Goal: Task Accomplishment & Management: Use online tool/utility

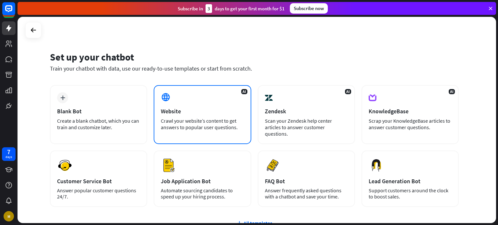
click at [201, 112] on div "Website" at bounding box center [202, 111] width 83 height 7
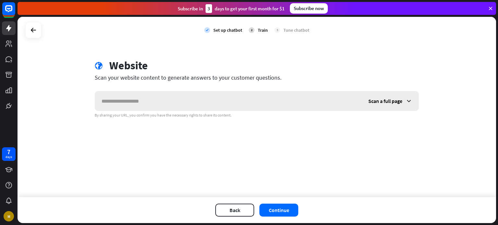
click at [167, 102] on input "text" at bounding box center [228, 100] width 267 height 19
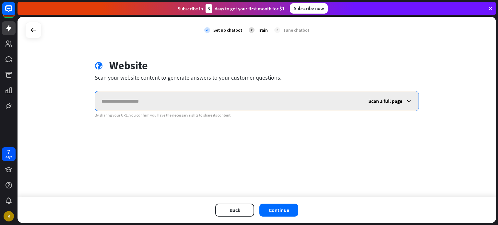
paste input "**********"
type input "**********"
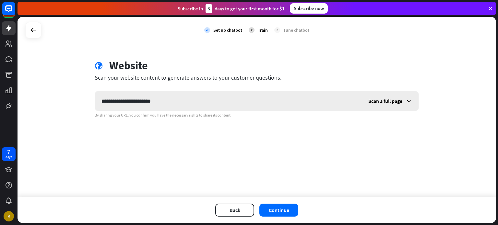
click at [408, 102] on icon at bounding box center [409, 101] width 6 height 6
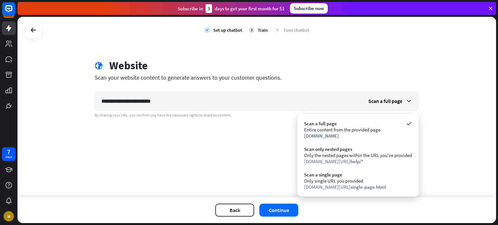
click at [211, 159] on div "**********" at bounding box center [257, 107] width 479 height 181
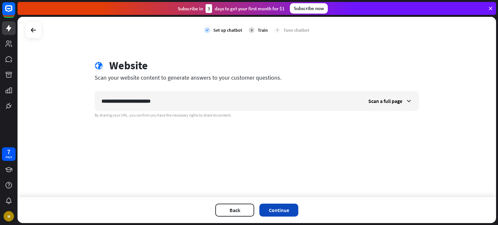
click at [276, 208] on button "Continue" at bounding box center [279, 210] width 39 height 13
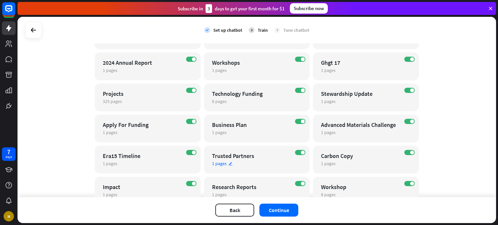
scroll to position [513, 0]
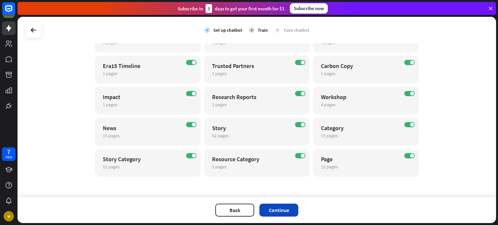
click at [280, 209] on button "Continue" at bounding box center [279, 210] width 39 height 13
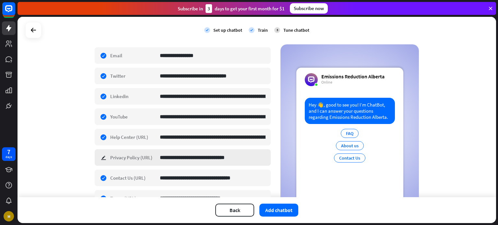
scroll to position [230, 0]
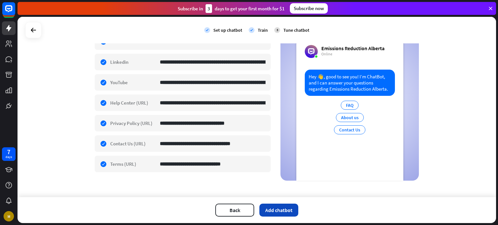
click at [277, 210] on button "Add chatbot" at bounding box center [279, 210] width 39 height 13
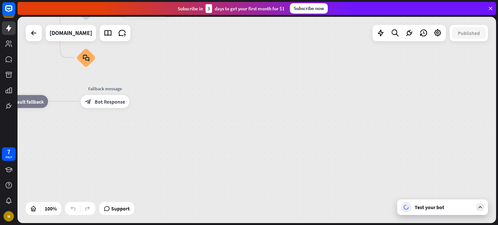
click at [480, 208] on icon at bounding box center [481, 208] width 6 height 6
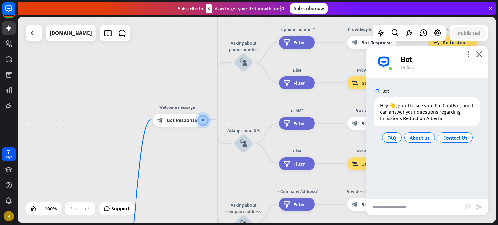
click at [426, 209] on input "text" at bounding box center [416, 207] width 98 height 16
type input "**"
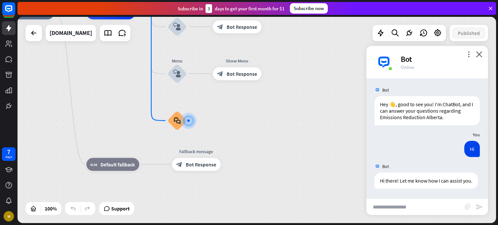
scroll to position [7, 0]
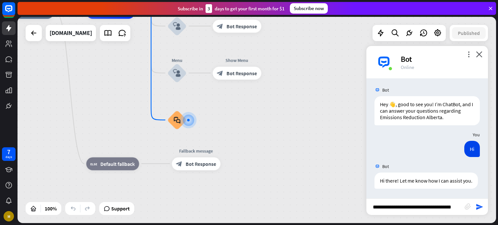
type input "**********"
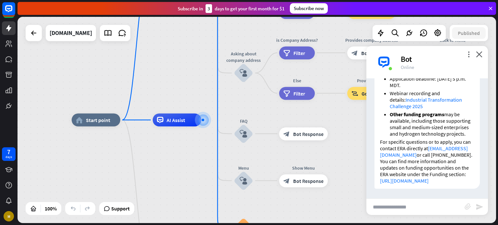
scroll to position [336, 0]
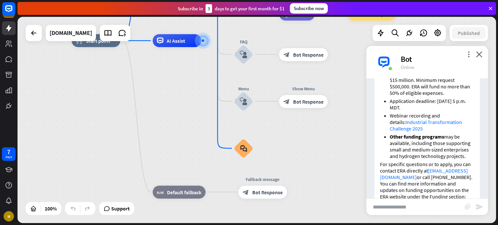
click at [411, 202] on input "text" at bounding box center [416, 207] width 98 height 16
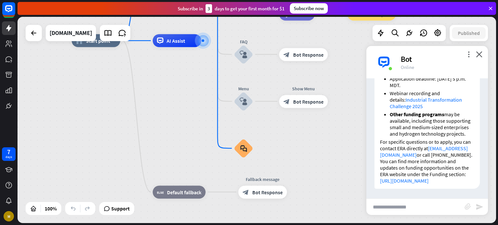
click at [399, 209] on input "text" at bounding box center [416, 207] width 98 height 16
type input "*"
type input "**********"
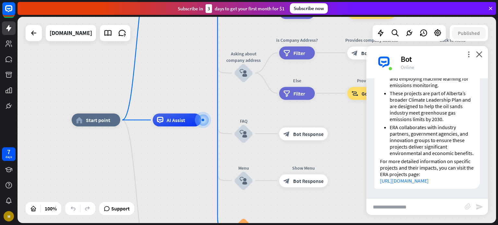
scroll to position [798, 0]
click at [483, 55] on div "more_vert close Bot Online" at bounding box center [428, 62] width 122 height 32
click at [434, 32] on icon at bounding box center [438, 33] width 8 height 8
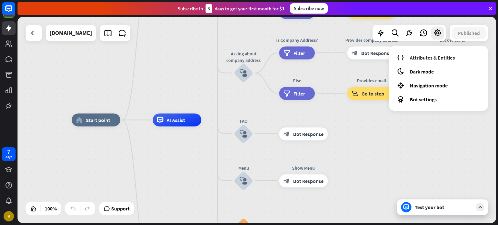
click at [407, 139] on div "home_2 Start point Welcome message block_bot_response Bot Response About us blo…" at bounding box center [311, 223] width 479 height 207
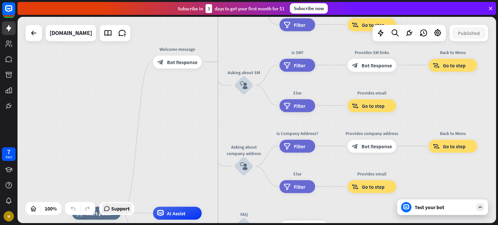
click at [108, 209] on icon at bounding box center [107, 209] width 6 height 6
click at [149, 118] on div "home_2 Start point Welcome message block_bot_response Bot Response About us blo…" at bounding box center [257, 120] width 479 height 207
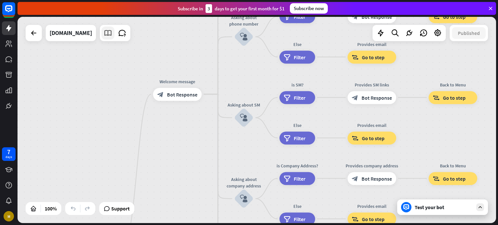
click at [104, 36] on icon at bounding box center [108, 33] width 8 height 8
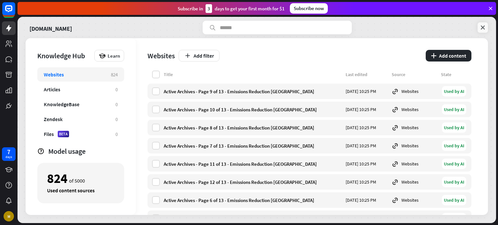
click at [484, 26] on icon at bounding box center [483, 27] width 6 height 6
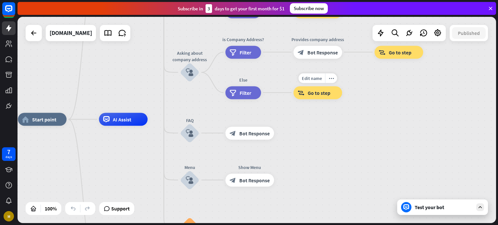
click at [318, 93] on span "Go to step" at bounding box center [319, 93] width 23 height 6
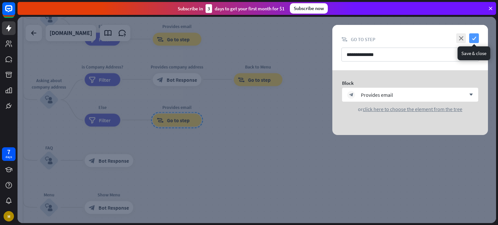
click at [475, 38] on icon "check" at bounding box center [474, 38] width 10 height 10
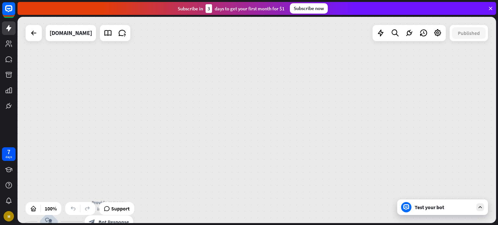
click at [469, 39] on div "Published" at bounding box center [469, 33] width 38 height 16
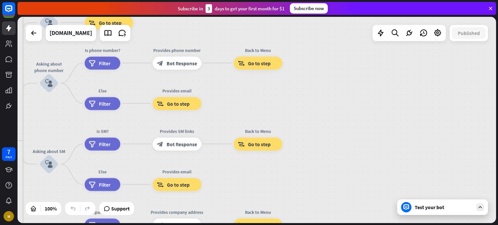
click at [36, 40] on div at bounding box center [34, 33] width 16 height 16
click at [35, 37] on icon at bounding box center [34, 33] width 8 height 8
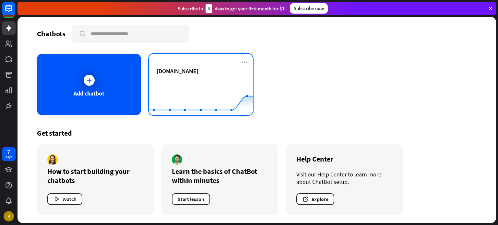
click at [190, 78] on div "[DOMAIN_NAME]" at bounding box center [201, 78] width 89 height 23
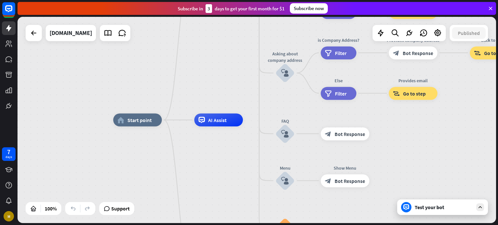
click at [479, 210] on icon at bounding box center [481, 208] width 6 height 6
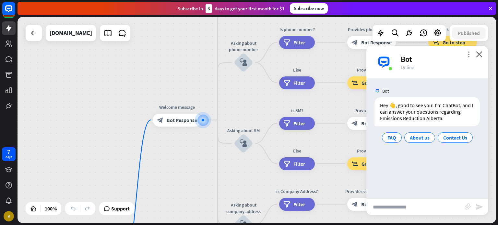
click at [469, 54] on icon "more_vert" at bounding box center [469, 54] width 6 height 6
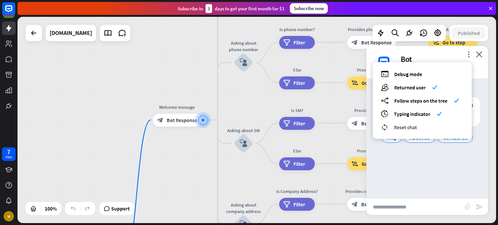
click at [433, 127] on div "reset_chat Reset chat" at bounding box center [422, 127] width 83 height 7
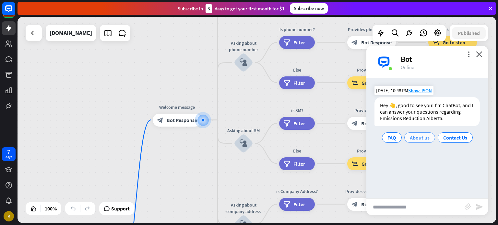
click at [421, 138] on span "About us" at bounding box center [420, 138] width 20 height 6
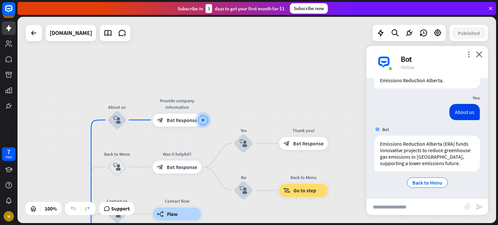
scroll to position [38, 0]
click at [428, 184] on span "Back to Menu" at bounding box center [428, 183] width 30 height 6
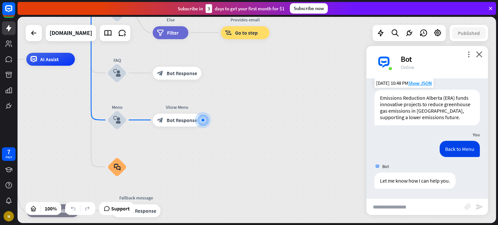
scroll to position [84, 0]
click at [407, 210] on input "text" at bounding box center [416, 207] width 98 height 16
type input "******"
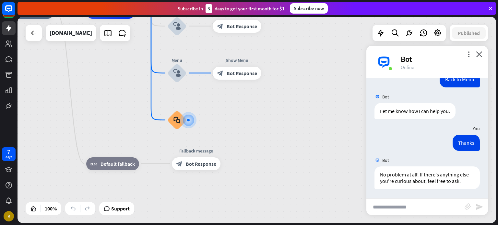
scroll to position [154, 0]
click at [481, 58] on div "more_vert close Bot Online" at bounding box center [428, 62] width 122 height 32
click at [479, 55] on icon "close" at bounding box center [479, 54] width 6 height 6
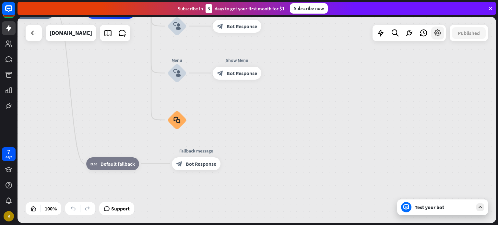
click at [439, 31] on icon at bounding box center [438, 33] width 8 height 8
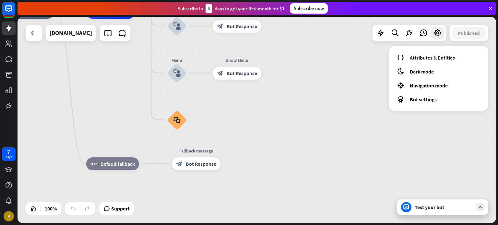
click at [327, 115] on div "home_2 Start point Welcome message block_bot_response Bot Response About us blo…" at bounding box center [244, 115] width 479 height 207
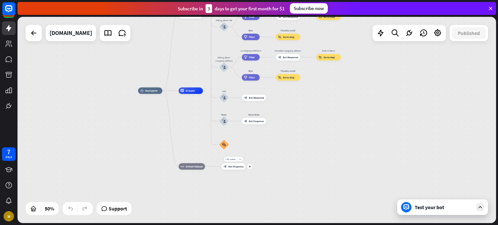
click at [239, 164] on div "block_bot_response Bot Response" at bounding box center [234, 166] width 24 height 6
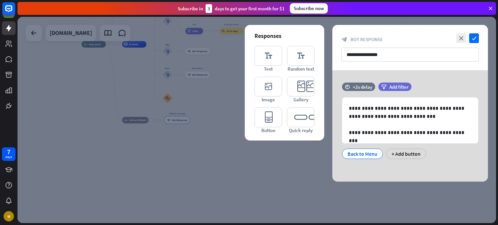
click at [263, 164] on div at bounding box center [257, 120] width 479 height 207
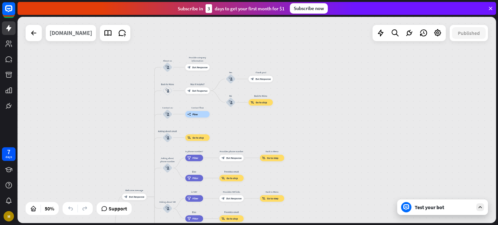
click at [73, 33] on div "[DOMAIN_NAME]" at bounding box center [71, 33] width 42 height 16
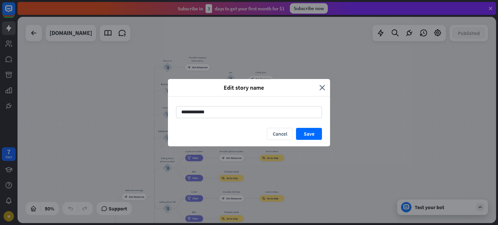
click at [319, 88] on div "Edit story name" at bounding box center [246, 87] width 147 height 7
click at [281, 136] on button "Cancel" at bounding box center [280, 134] width 26 height 12
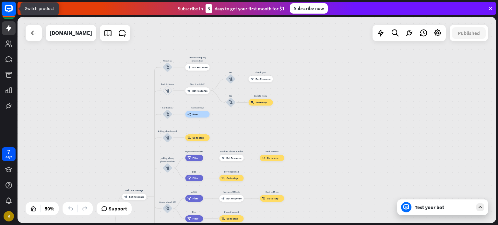
click at [13, 12] on rect at bounding box center [9, 9] width 14 height 14
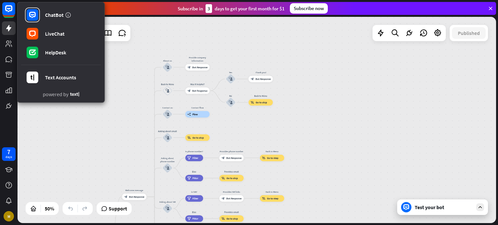
click at [155, 46] on div "home_2 Start point Welcome message block_bot_response Bot Response About us blo…" at bounding box center [257, 120] width 479 height 207
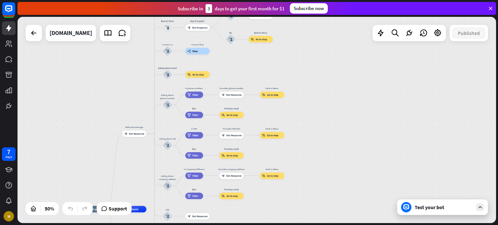
click at [490, 8] on icon at bounding box center [491, 9] width 6 height 6
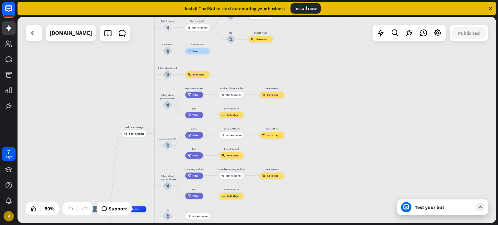
click at [492, 7] on div "Install ChatBot to start automating your business Install now" at bounding box center [257, 8] width 479 height 13
click at [492, 7] on icon at bounding box center [491, 9] width 6 height 6
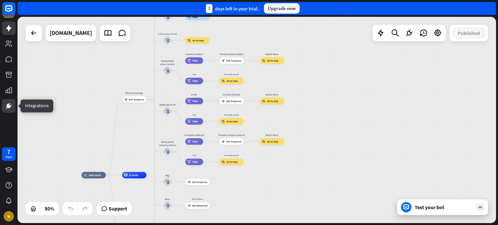
click at [6, 101] on link at bounding box center [9, 106] width 14 height 14
